Goal: Transaction & Acquisition: Purchase product/service

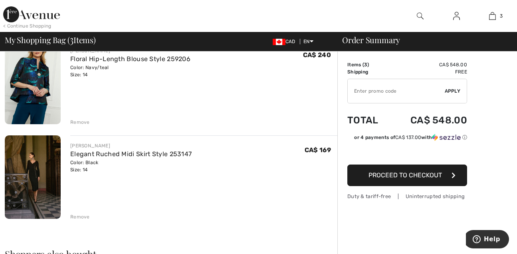
click at [31, 170] on img at bounding box center [33, 177] width 56 height 84
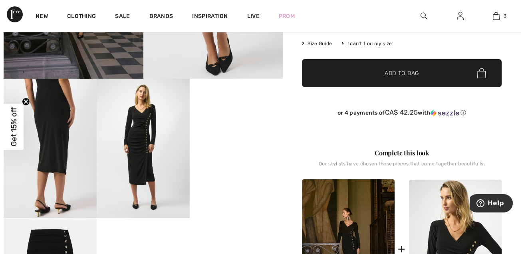
scroll to position [181, 0]
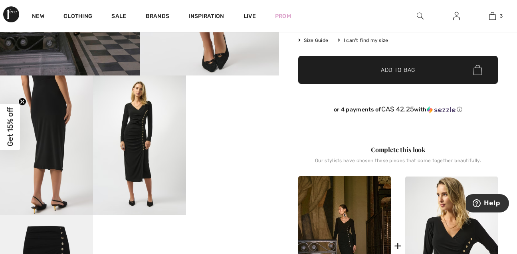
click at [58, 127] on img at bounding box center [46, 144] width 93 height 139
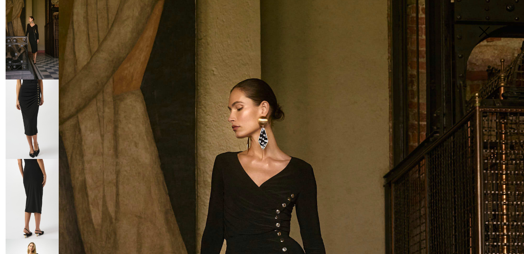
scroll to position [67, 0]
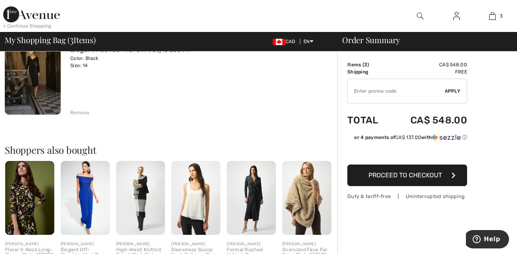
scroll to position [291, 0]
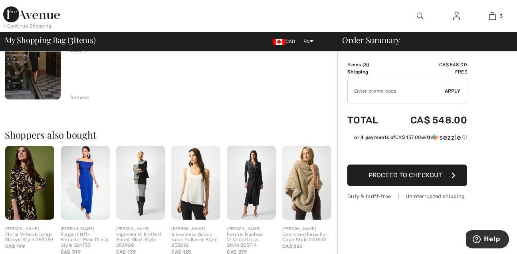
click at [307, 178] on img at bounding box center [306, 182] width 49 height 73
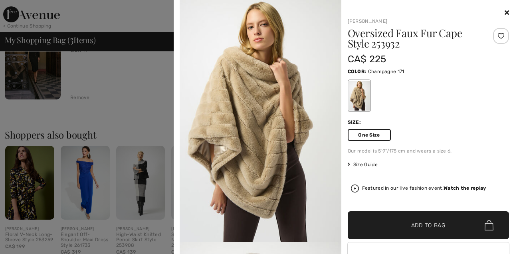
click at [505, 12] on icon at bounding box center [507, 12] width 4 height 6
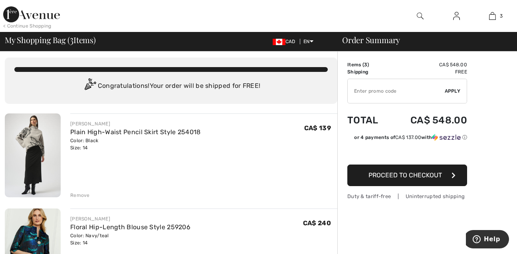
scroll to position [0, 0]
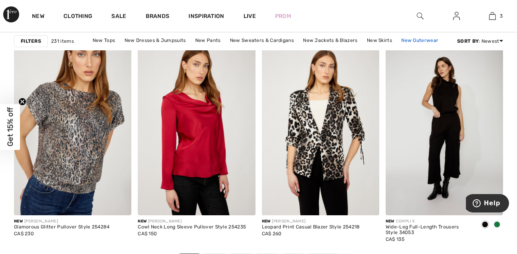
click at [410, 40] on link "New Outerwear" at bounding box center [419, 40] width 45 height 10
